Goal: Find specific page/section

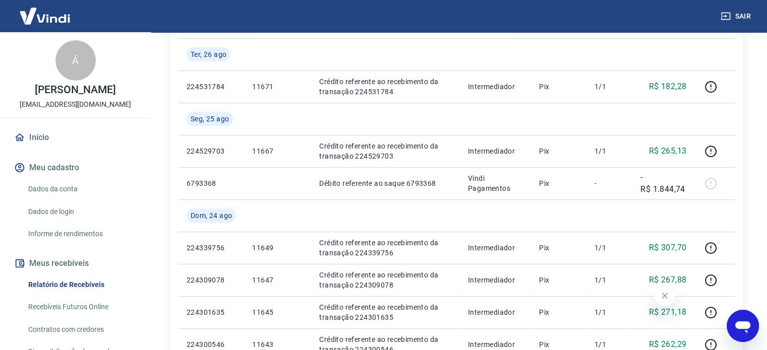
scroll to position [217, 0]
click at [102, 294] on link "Relatório de Recebíveis" at bounding box center [81, 285] width 114 height 21
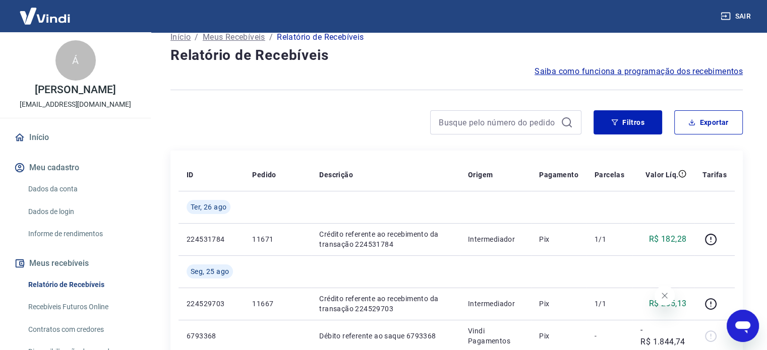
scroll to position [65, 0]
click at [85, 317] on link "Recebíveis Futuros Online" at bounding box center [81, 307] width 114 height 21
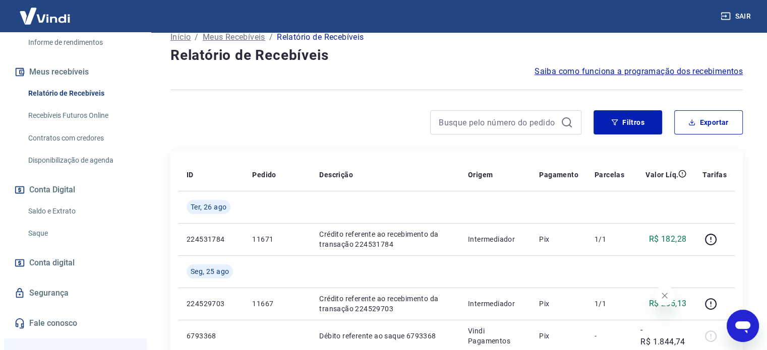
scroll to position [308, 0]
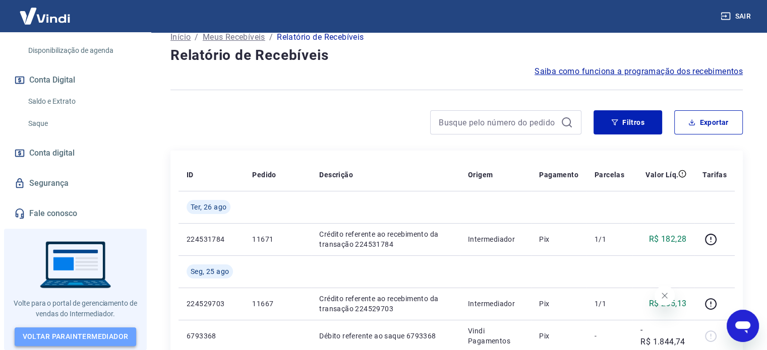
click at [82, 332] on link "Voltar para Intermediador" at bounding box center [76, 337] width 122 height 19
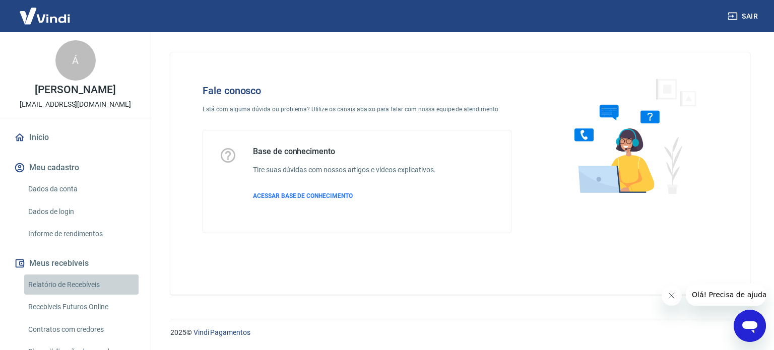
click at [83, 292] on link "Relatório de Recebíveis" at bounding box center [81, 285] width 114 height 21
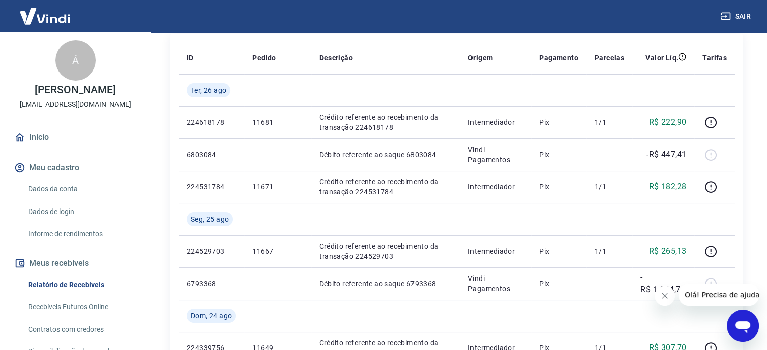
scroll to position [183, 0]
